Goal: Task Accomplishment & Management: Use online tool/utility

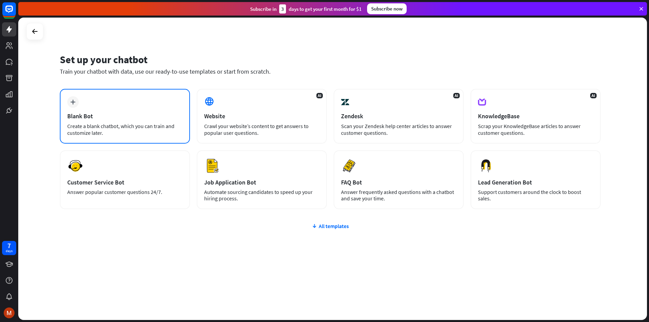
click at [88, 113] on div "Blank Bot" at bounding box center [124, 116] width 115 height 8
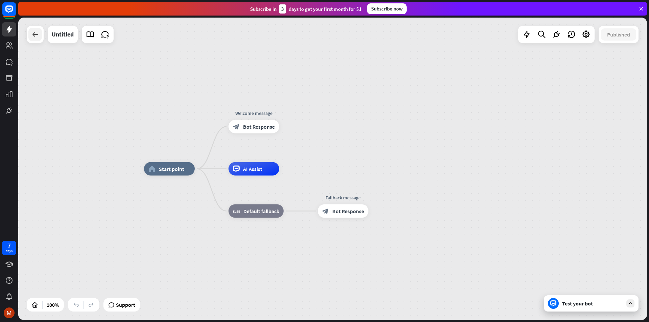
click at [33, 37] on icon at bounding box center [35, 34] width 8 height 8
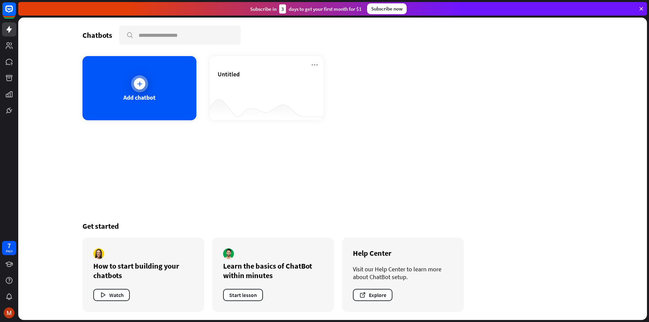
click at [144, 83] on div at bounding box center [139, 83] width 11 height 11
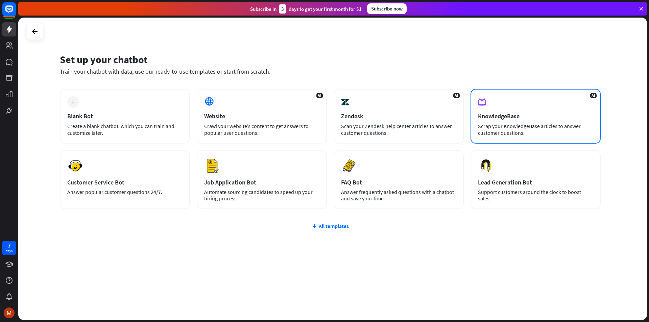
click at [507, 114] on div "KnowledgeBase" at bounding box center [535, 116] width 115 height 8
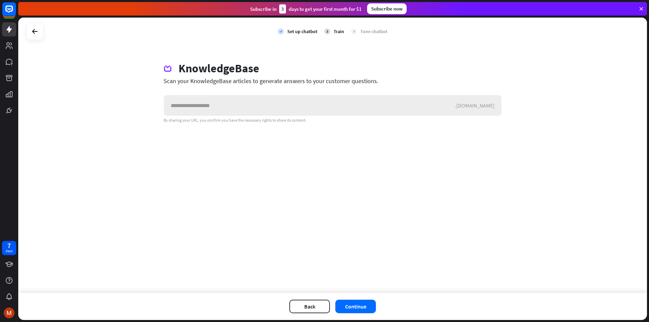
click at [243, 105] on input "text" at bounding box center [309, 105] width 291 height 20
